Goal: Transaction & Acquisition: Download file/media

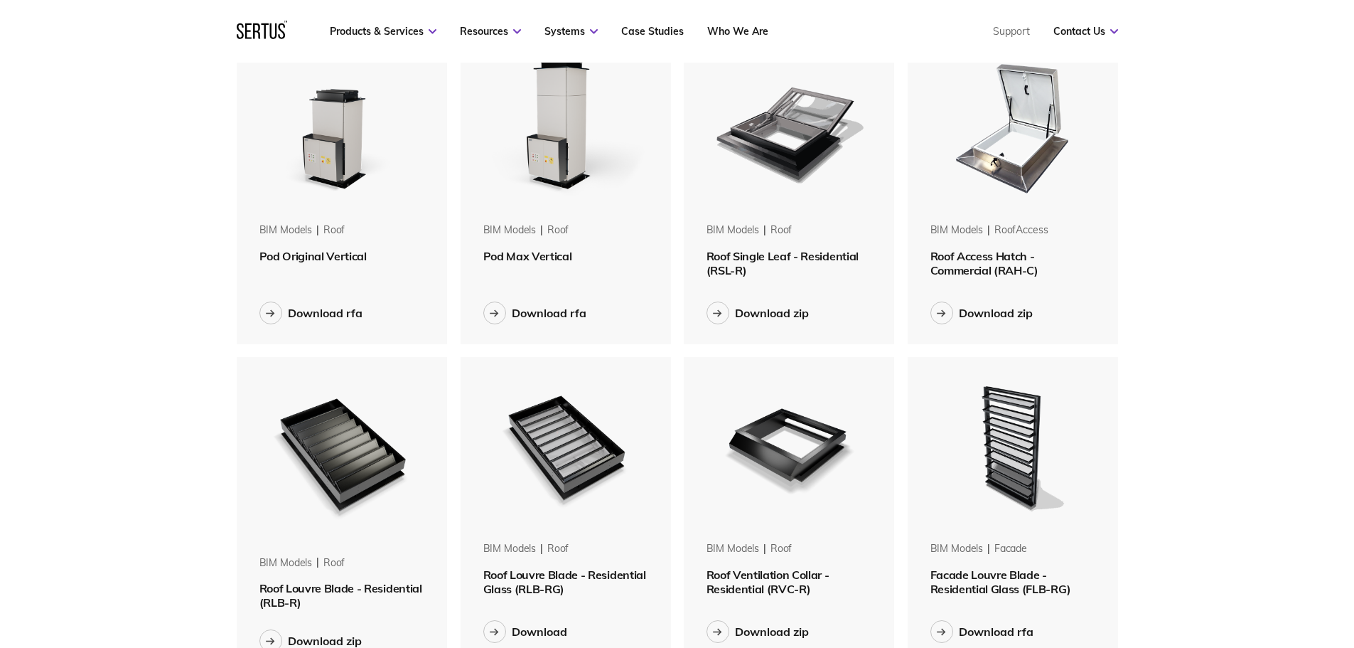
scroll to position [758, 0]
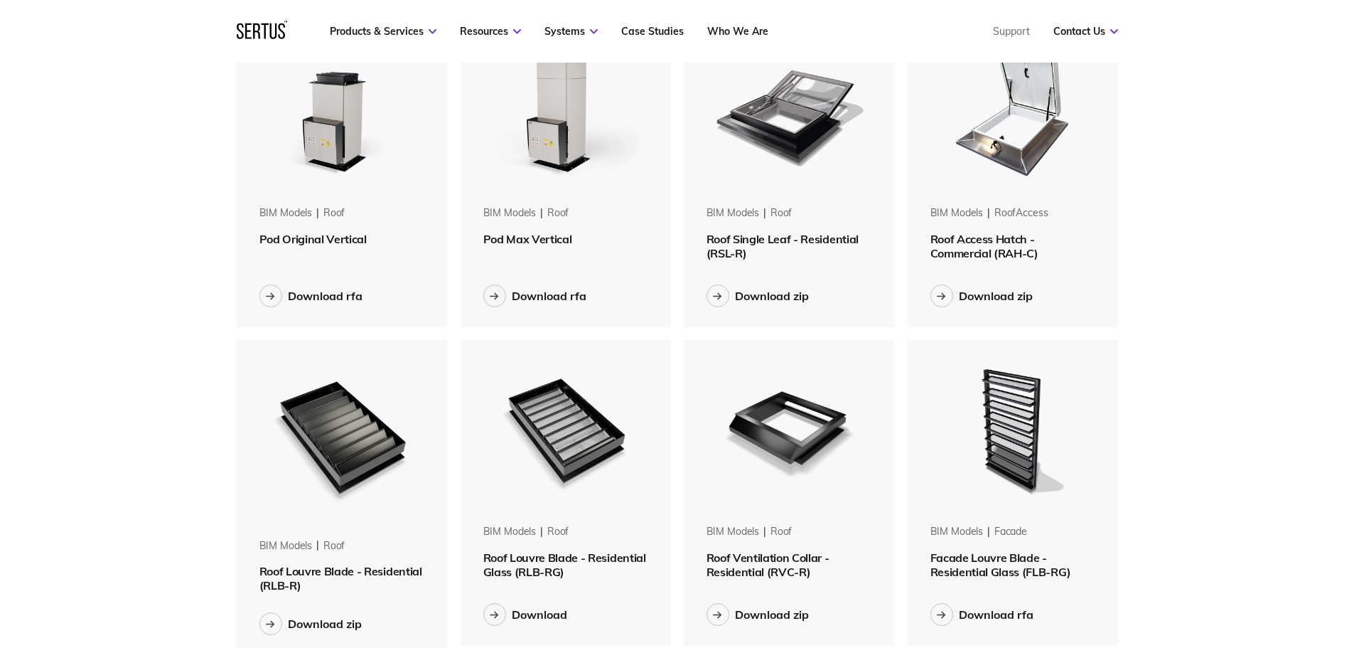
click at [773, 245] on span "Roof Single Leaf - Residential (RSL-R)" at bounding box center [783, 246] width 152 height 28
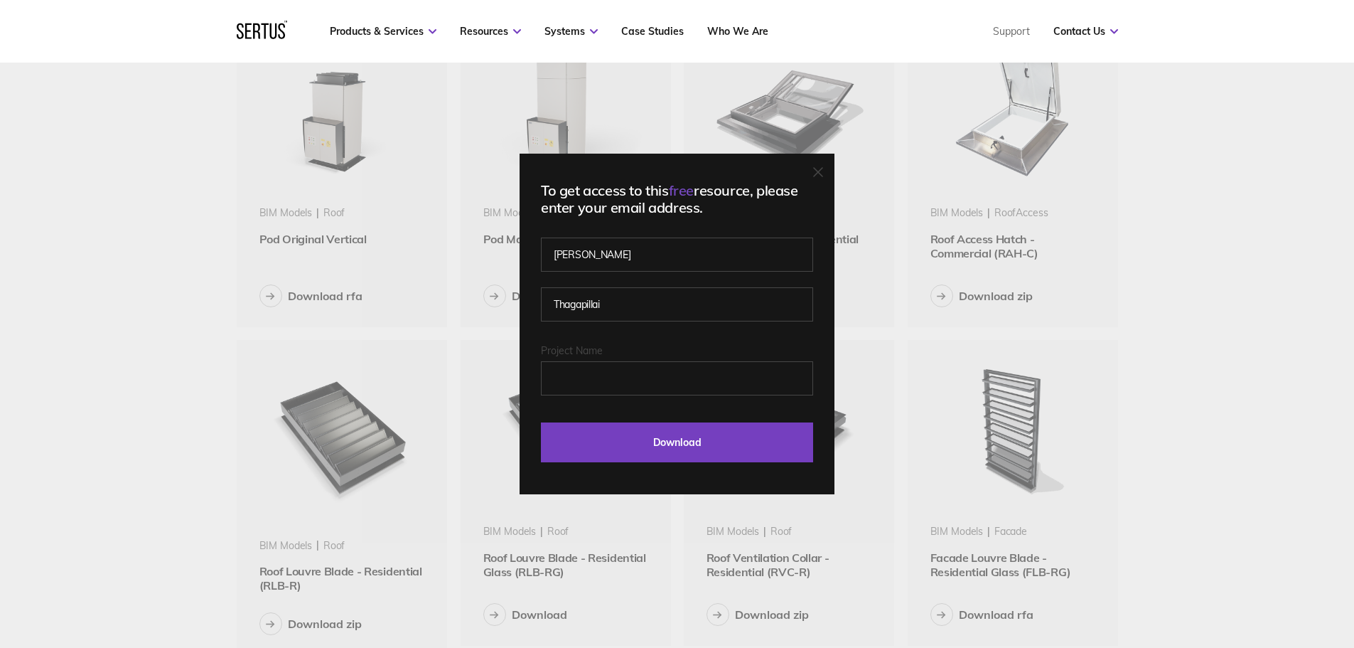
click at [1169, 233] on div "To get access to this free resource, please enter your email address. [PERSON_N…" at bounding box center [677, 324] width 1354 height 648
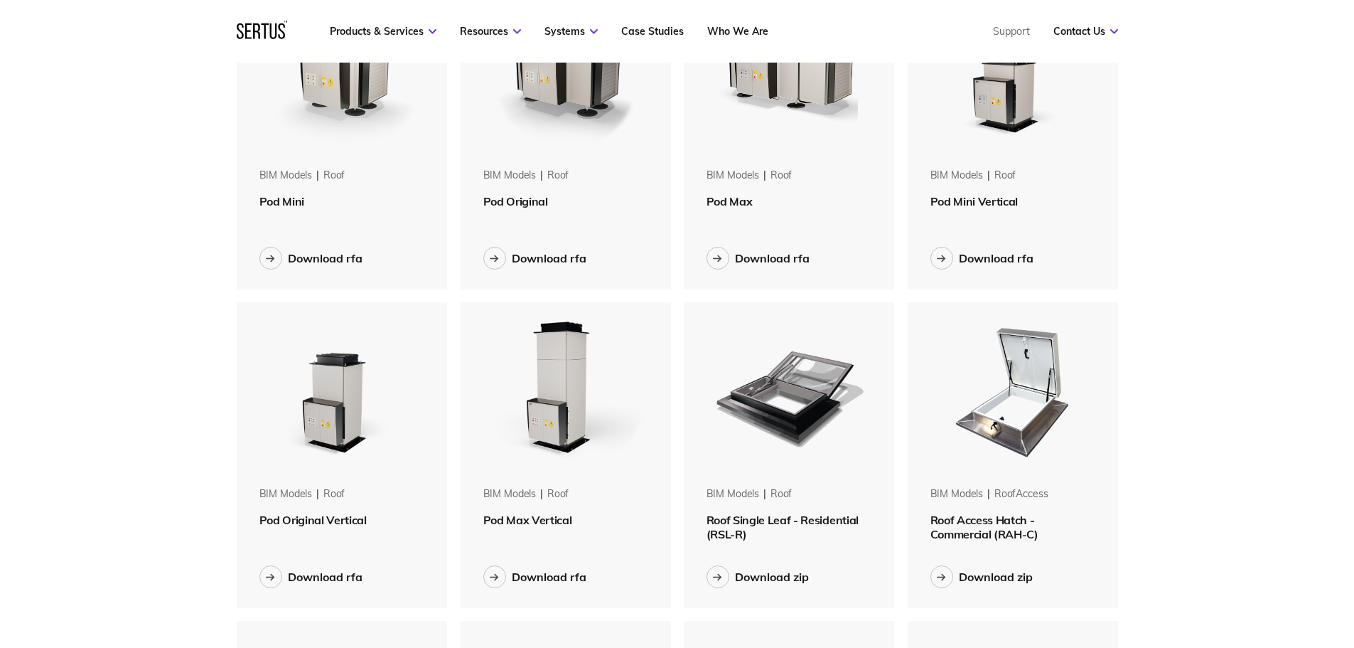
scroll to position [521, 0]
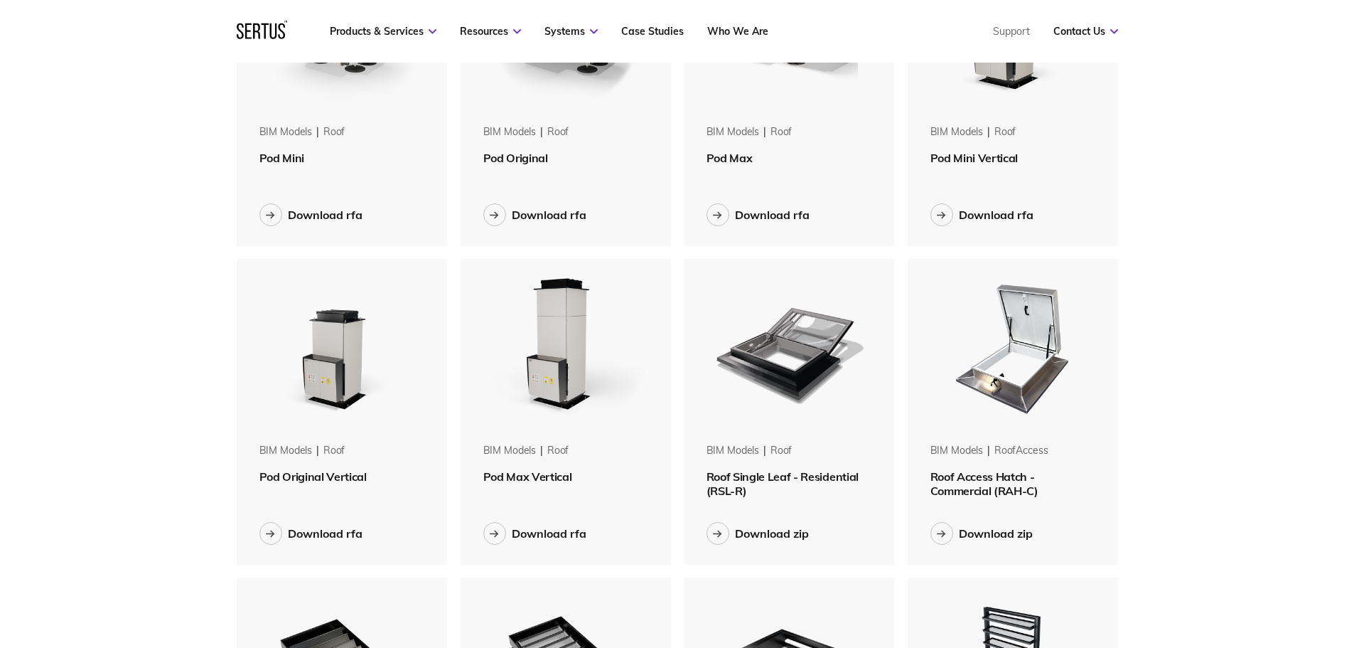
click at [793, 380] on img at bounding box center [788, 348] width 179 height 179
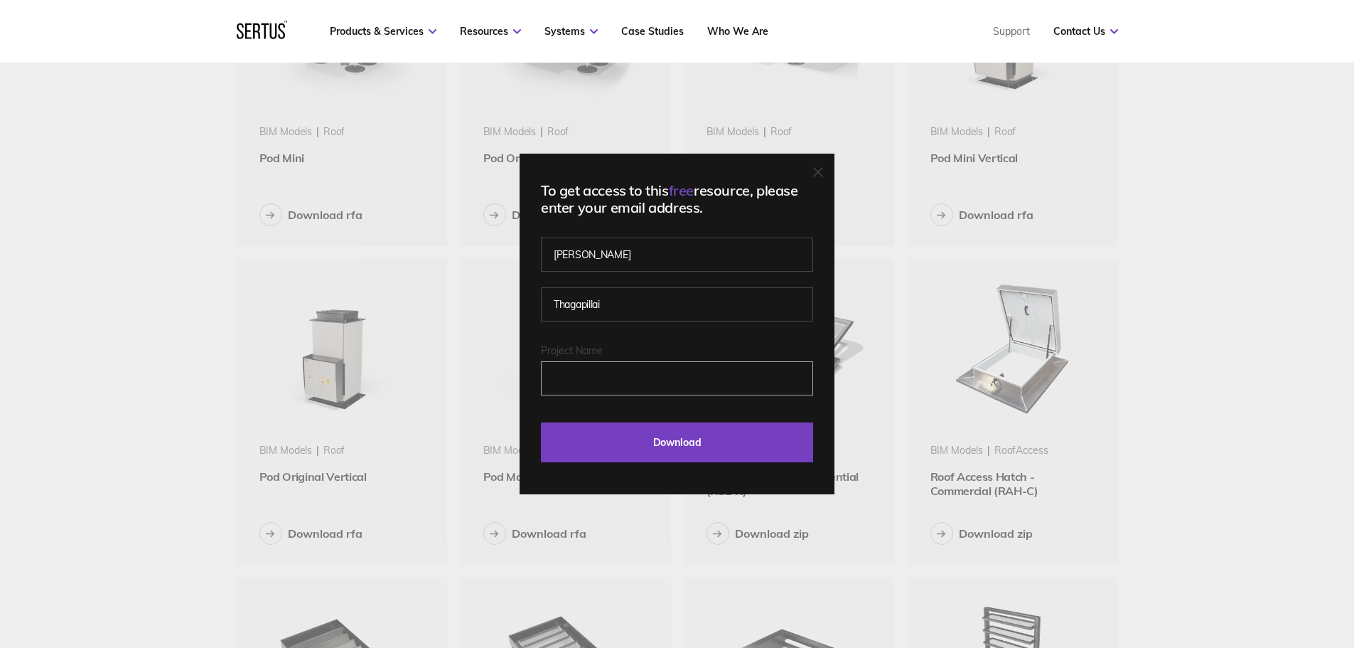
click at [634, 380] on input "Project Name" at bounding box center [677, 378] width 272 height 34
type input "[GEOGRAPHIC_DATA]"
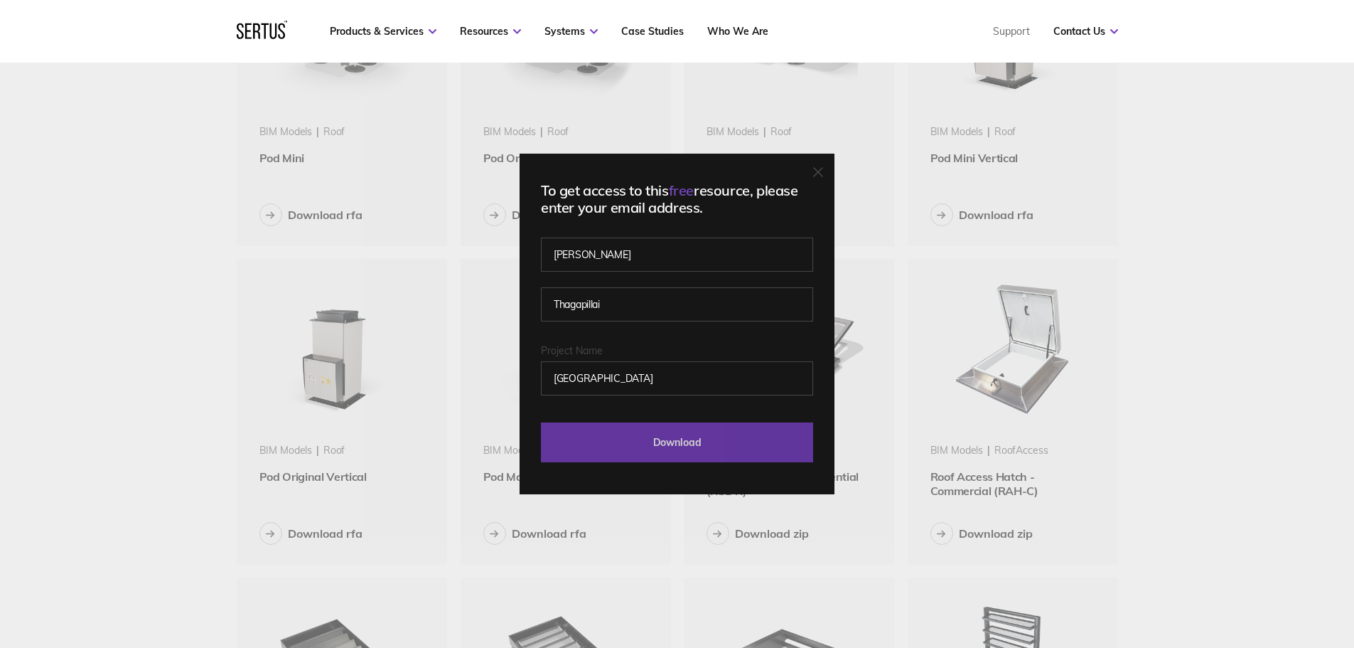
click at [654, 439] on input "Download" at bounding box center [677, 442] width 272 height 40
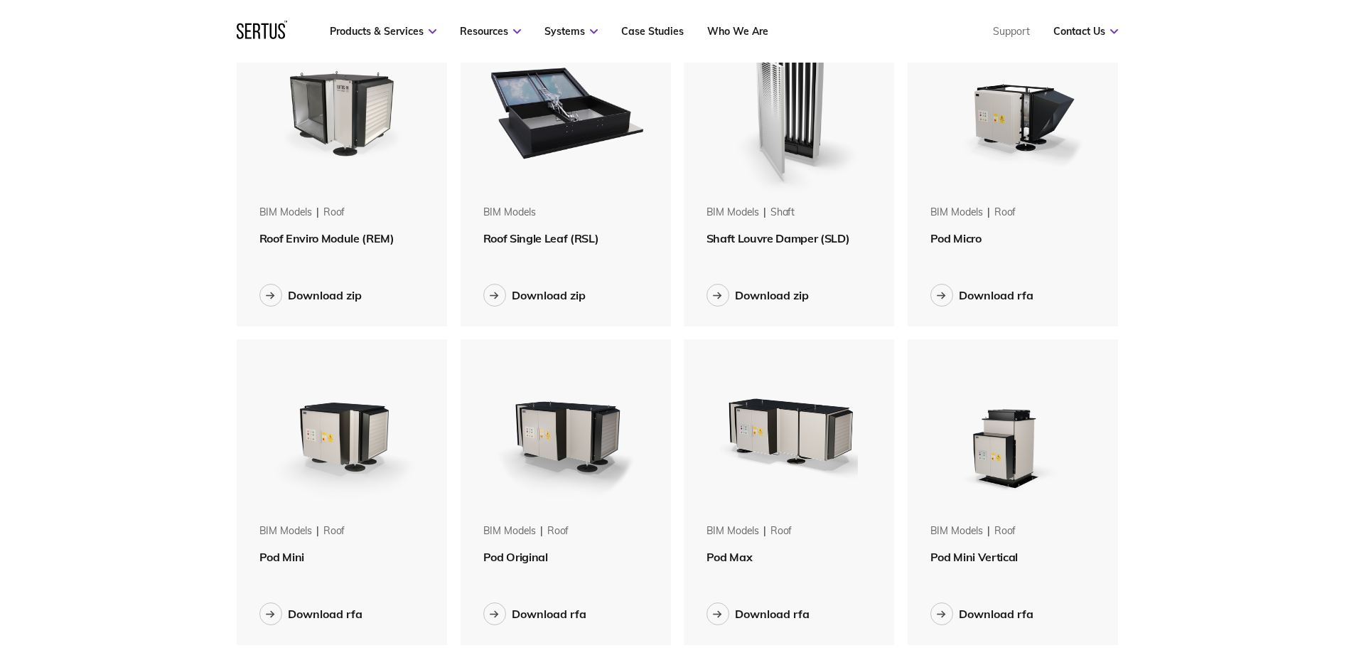
scroll to position [237, 0]
